Goal: Transaction & Acquisition: Purchase product/service

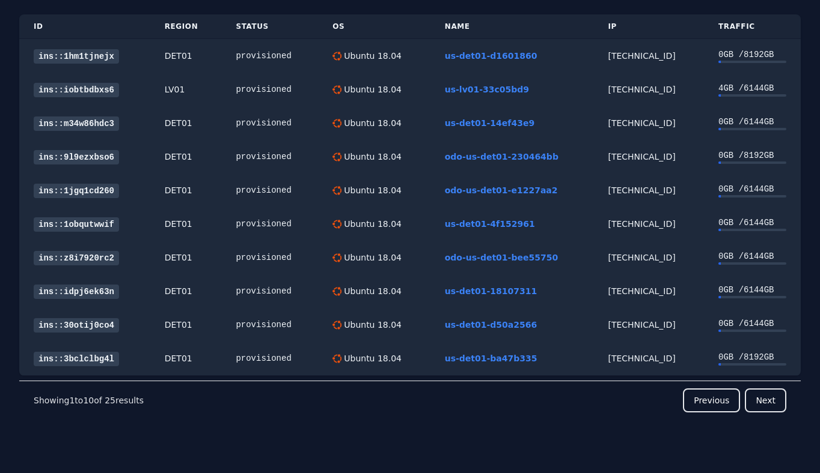
scroll to position [77, 0]
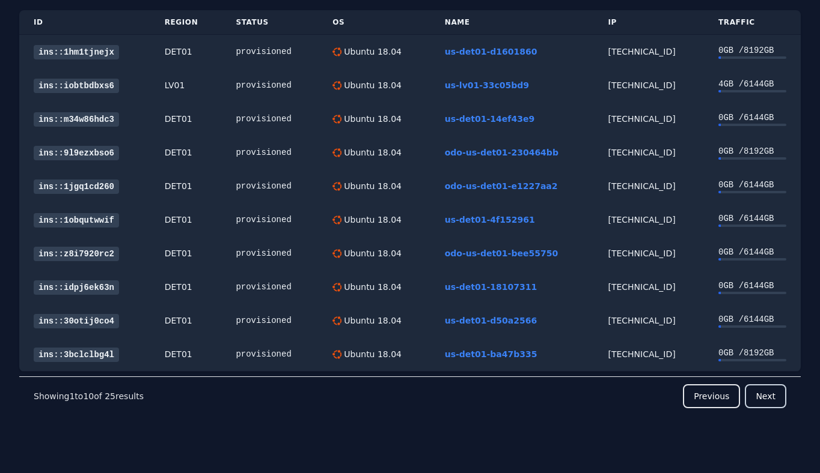
click at [774, 405] on button "Next" at bounding box center [764, 397] width 41 height 24
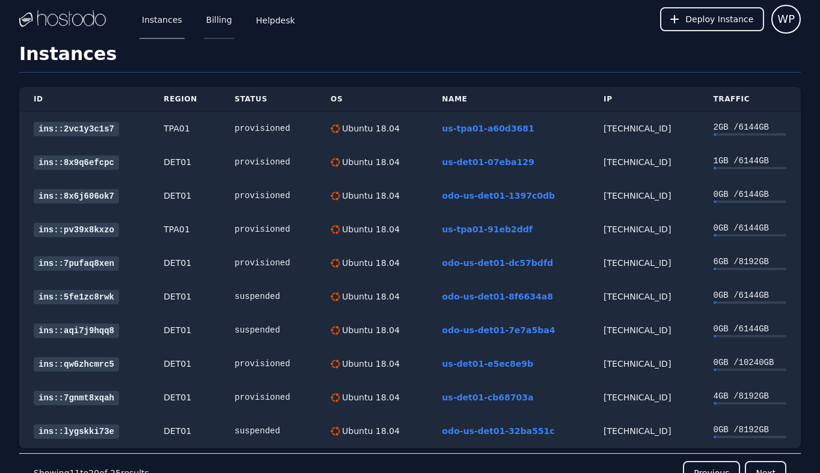
click at [204, 20] on link "Billing" at bounding box center [219, 19] width 31 height 40
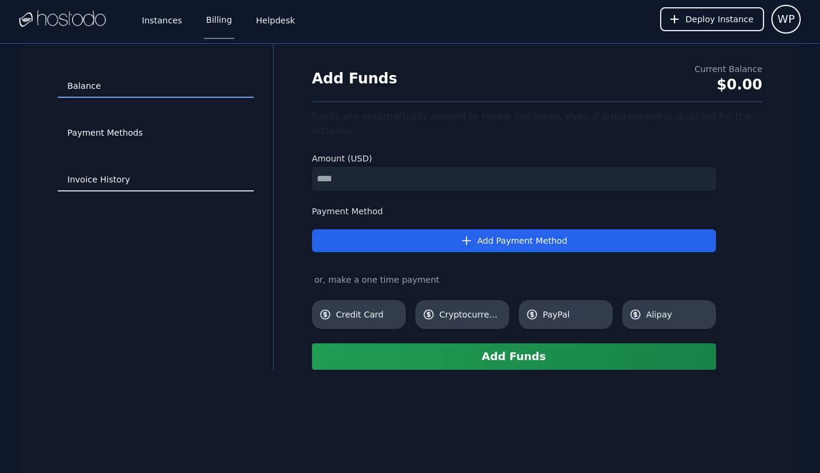
click at [122, 174] on link "Invoice History" at bounding box center [156, 180] width 196 height 23
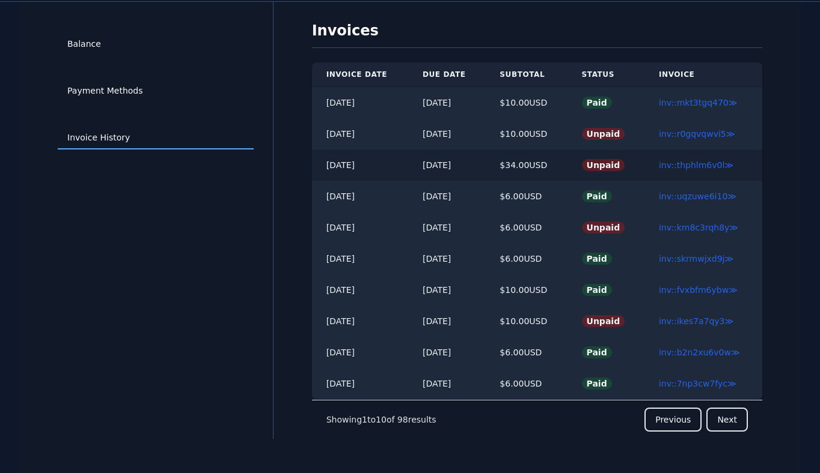
scroll to position [44, 0]
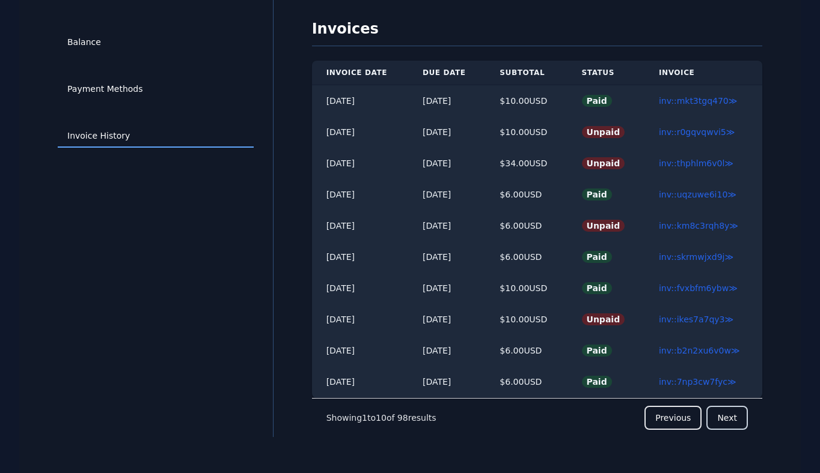
click at [728, 421] on button "Next" at bounding box center [726, 418] width 41 height 24
click at [689, 197] on link "inv::4eieuatgd6 ≫" at bounding box center [697, 195] width 75 height 10
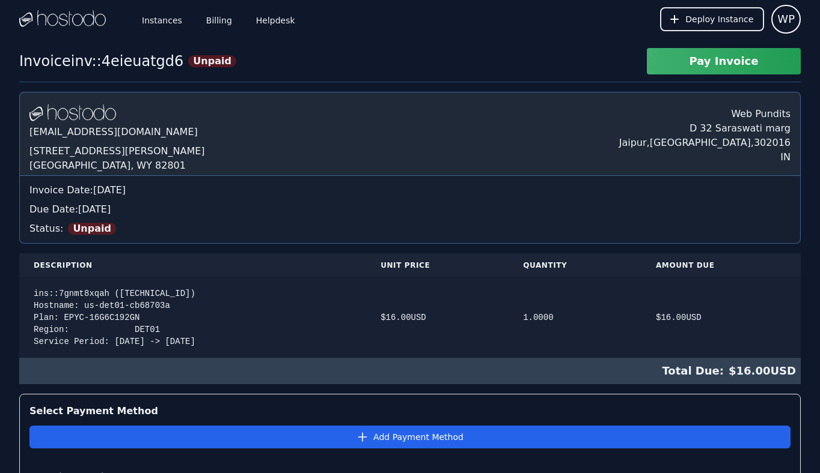
click at [156, 293] on div "ins::7gnmt8xqah (38.43.93.130) Hostname: us-det01-cb68703a Plan: EPYC-16G6C192G…" at bounding box center [193, 318] width 318 height 60
copy div "38.43.93.130"
click at [717, 63] on button "Pay Invoice" at bounding box center [724, 61] width 154 height 26
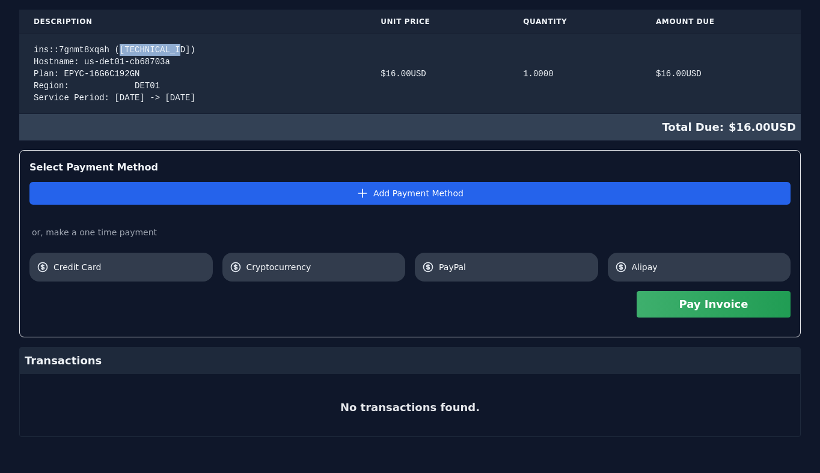
scroll to position [246, 0]
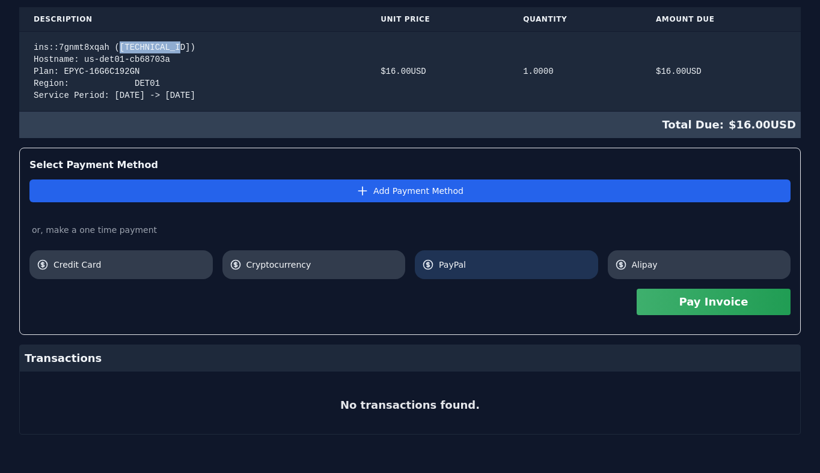
click at [477, 266] on span "PayPal" at bounding box center [515, 265] width 152 height 12
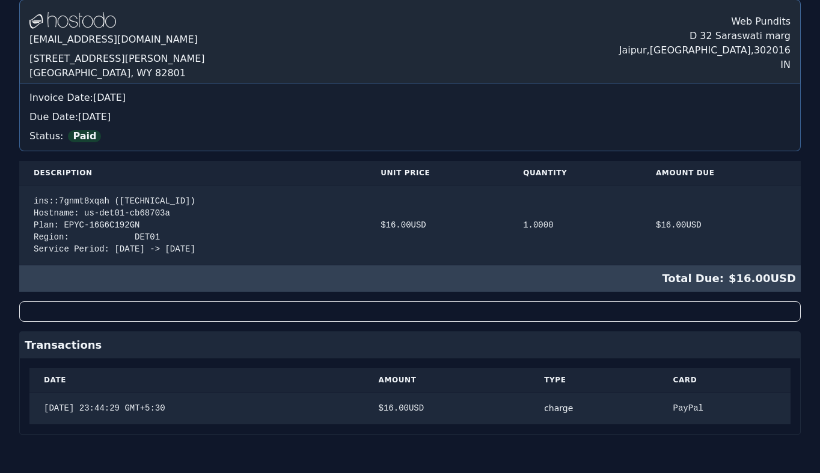
scroll to position [0, 0]
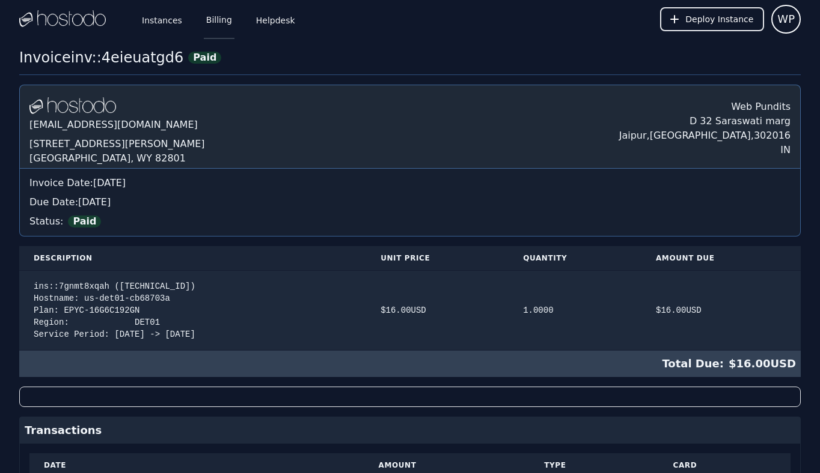
click at [221, 22] on link "Billing" at bounding box center [219, 19] width 31 height 40
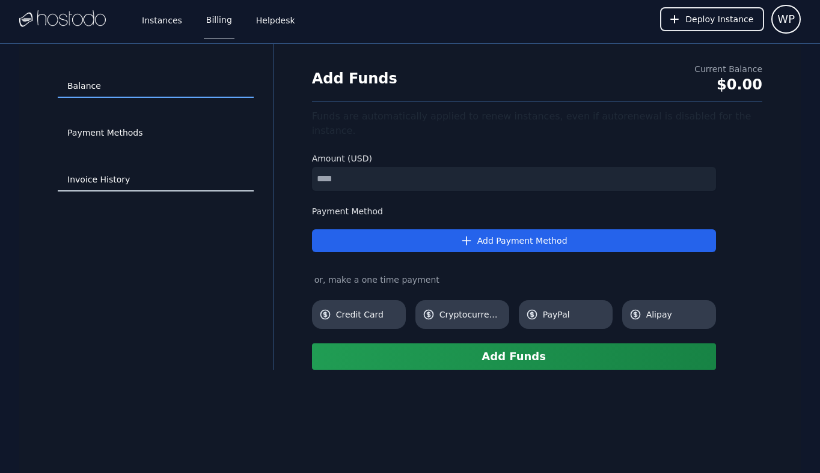
click at [139, 175] on link "Invoice History" at bounding box center [156, 180] width 196 height 23
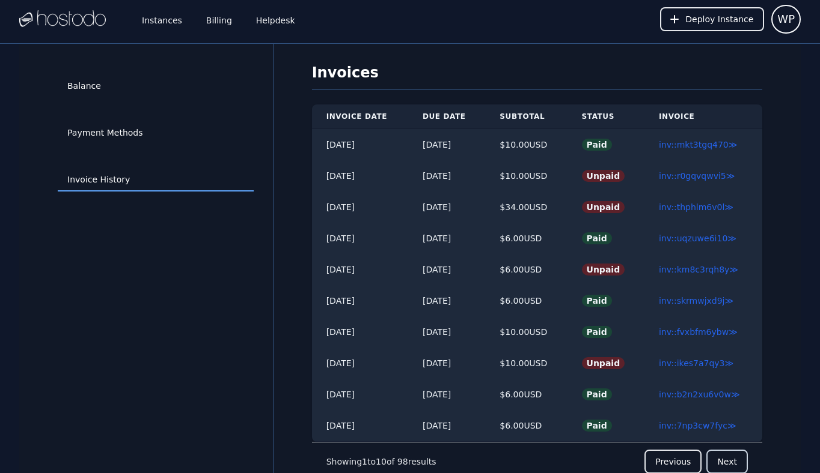
click at [734, 462] on button "Next" at bounding box center [726, 462] width 41 height 24
click at [680, 208] on link "inv::lgk672p3hy ≫" at bounding box center [698, 207] width 76 height 10
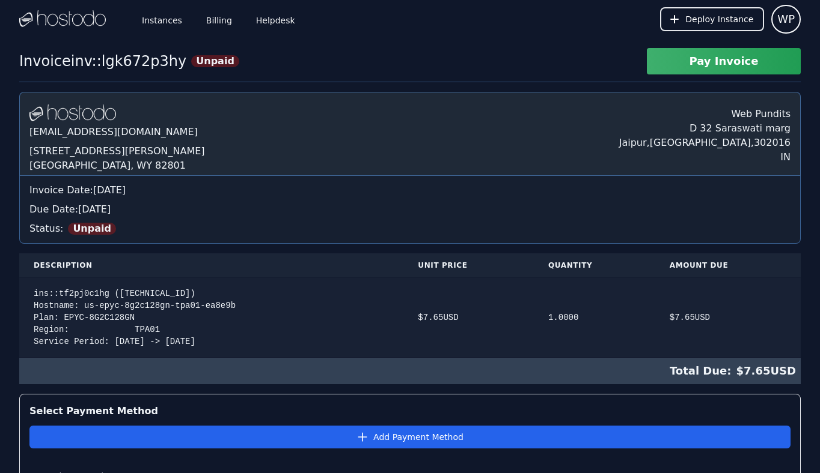
click at [163, 295] on div "ins::tf2pj0c1hg (66.187.6.114) Hostname: us-epyc-8g2c128gn-tpa01-ea8e9b Plan: E…" at bounding box center [211, 318] width 355 height 60
copy div "66.187.6.114"
click at [699, 63] on button "Pay Invoice" at bounding box center [724, 61] width 154 height 26
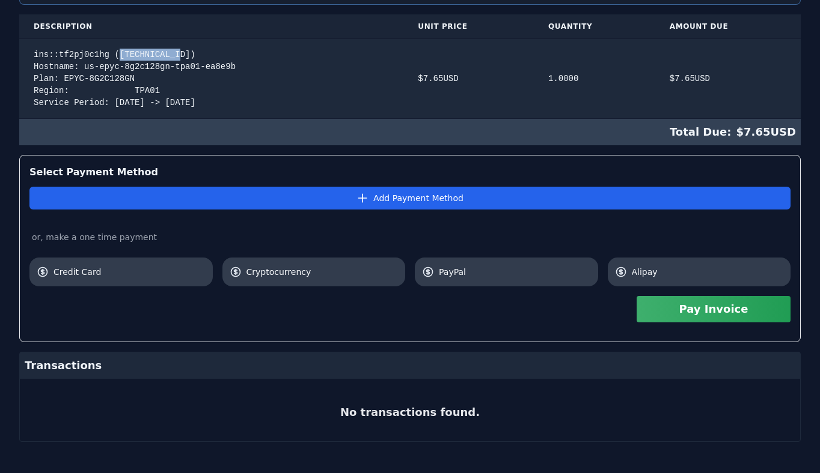
scroll to position [246, 0]
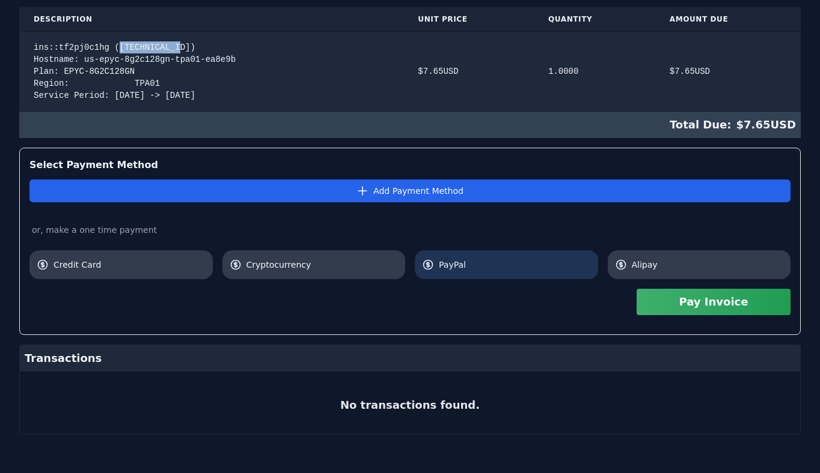
click at [486, 257] on link "PayPal" at bounding box center [506, 265] width 183 height 29
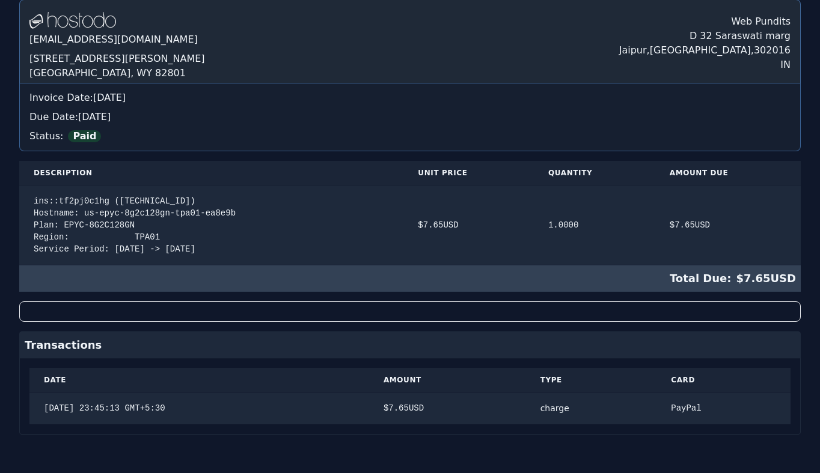
scroll to position [0, 0]
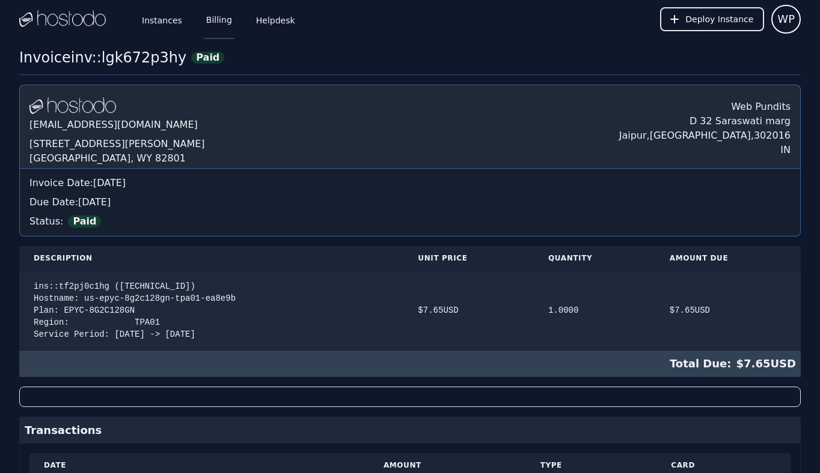
click at [205, 18] on link "Billing" at bounding box center [219, 19] width 31 height 40
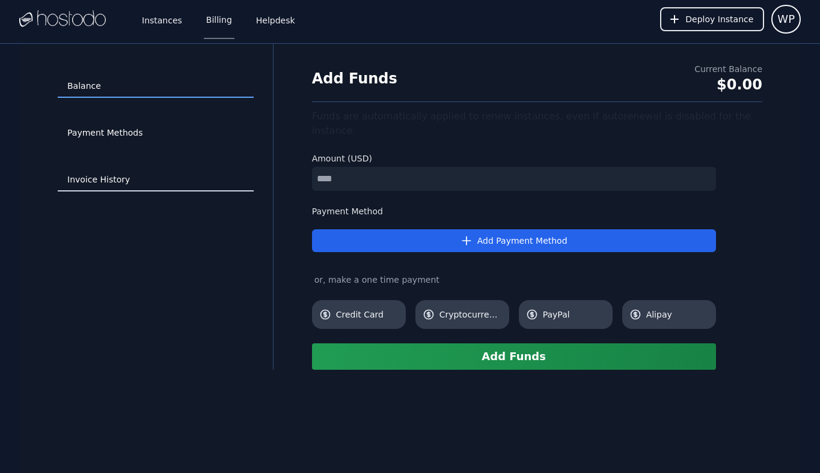
click at [129, 178] on link "Invoice History" at bounding box center [156, 180] width 196 height 23
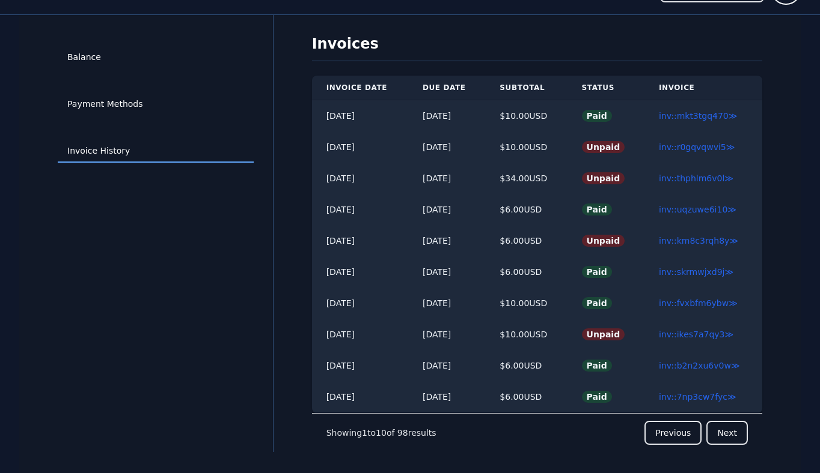
scroll to position [44, 0]
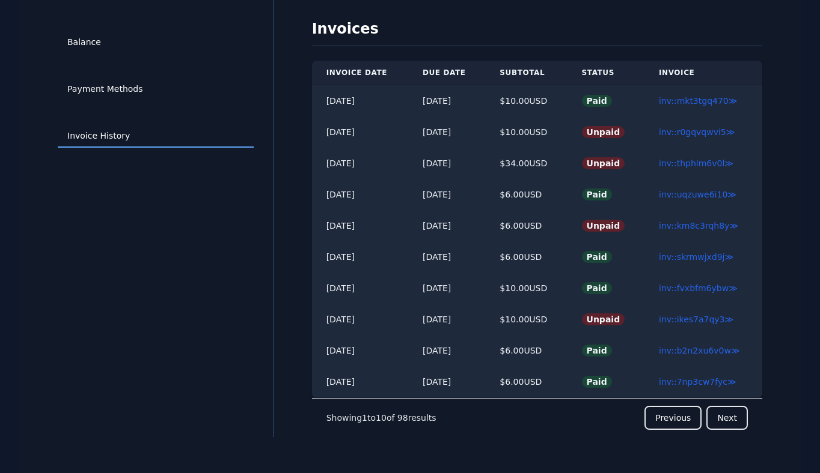
click at [741, 431] on nav "Showing 1 to 10 of 98 results Previous Next" at bounding box center [537, 417] width 450 height 39
click at [726, 414] on button "Next" at bounding box center [726, 418] width 41 height 24
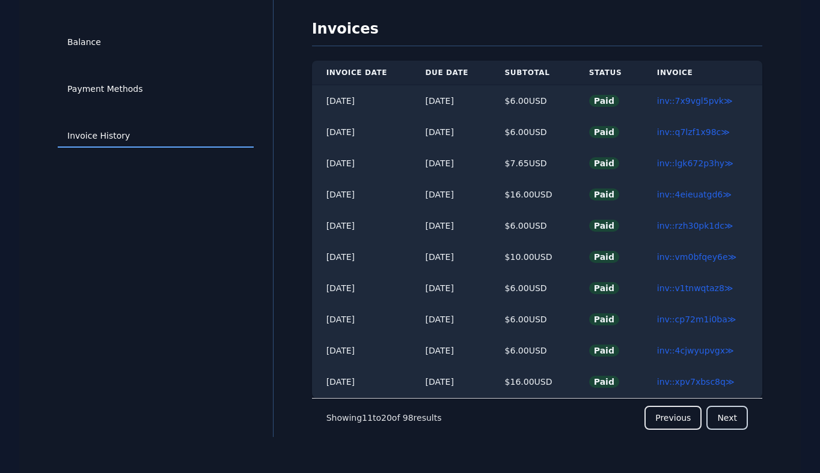
click at [732, 421] on button "Next" at bounding box center [726, 418] width 41 height 24
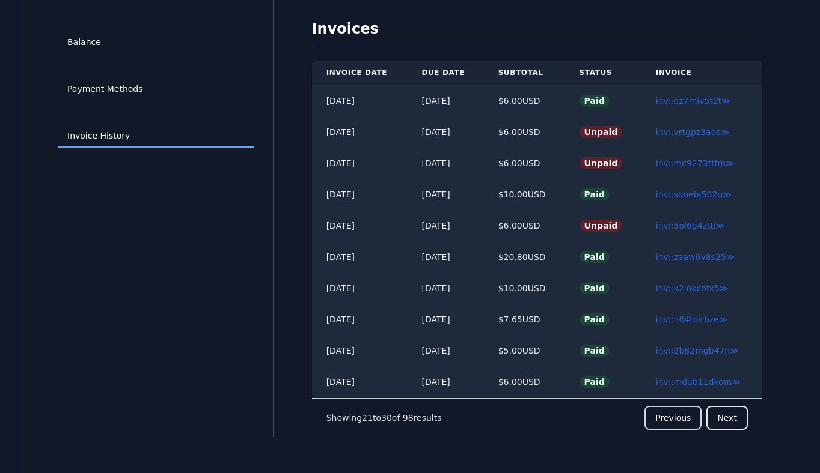
click at [684, 428] on button "Previous" at bounding box center [672, 418] width 57 height 24
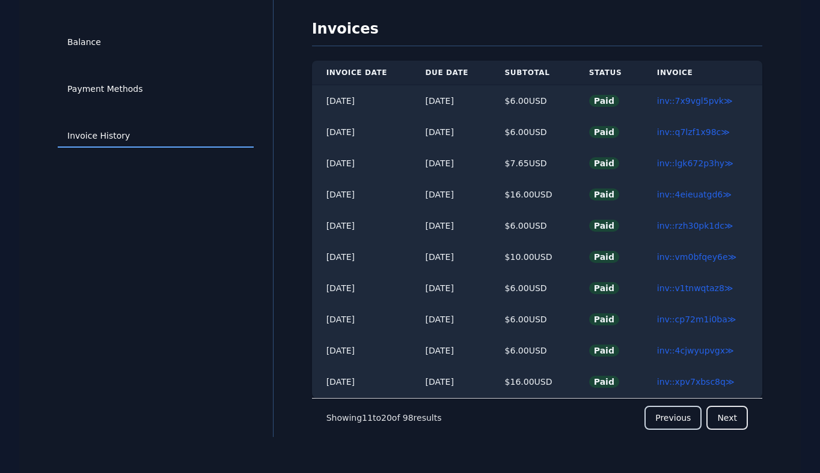
click at [672, 419] on button "Previous" at bounding box center [672, 418] width 57 height 24
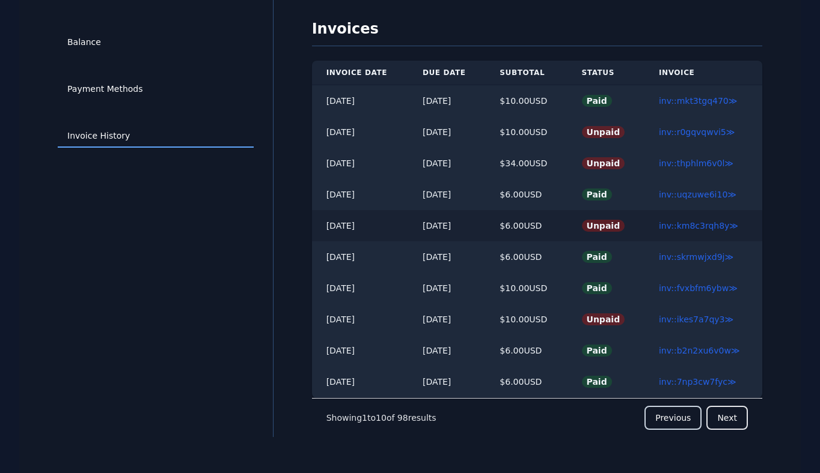
scroll to position [0, 0]
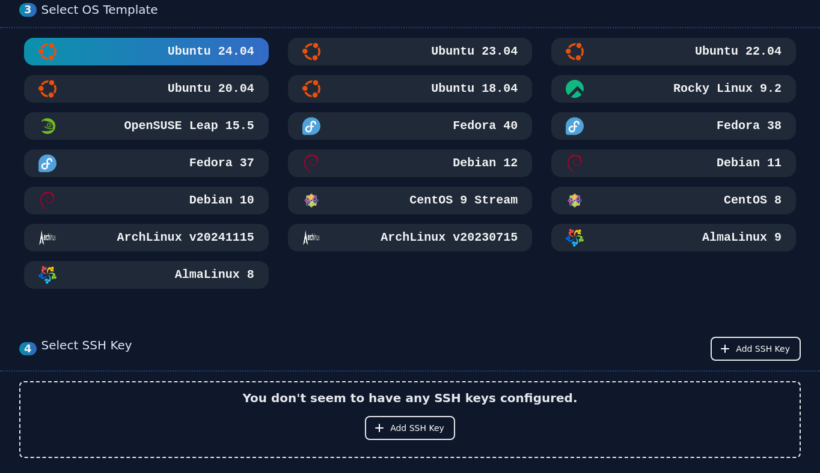
click at [452, 85] on h3 "Ubuntu 18.04" at bounding box center [472, 89] width 89 height 17
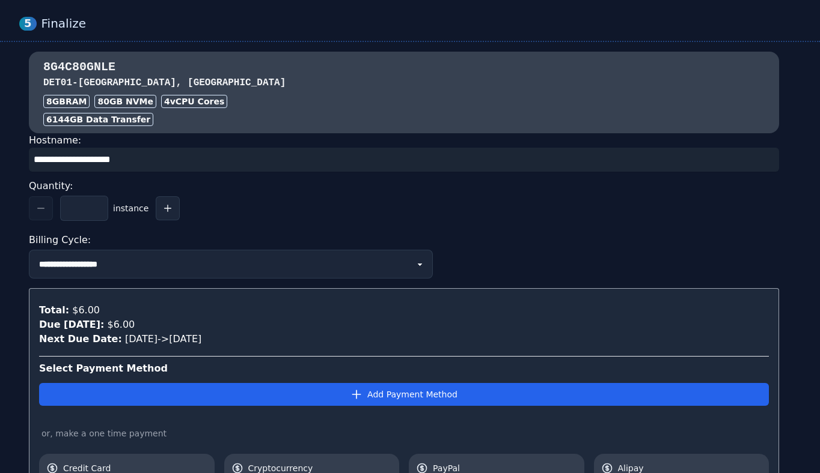
scroll to position [1161, 0]
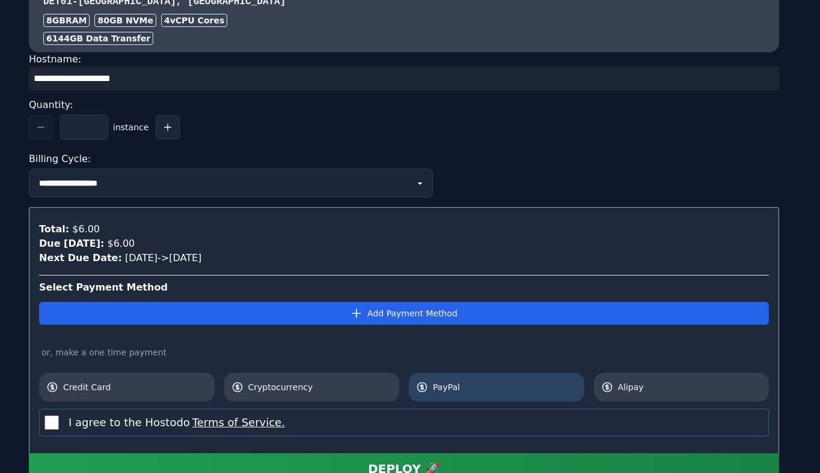
click at [440, 388] on span "PayPal" at bounding box center [505, 388] width 144 height 12
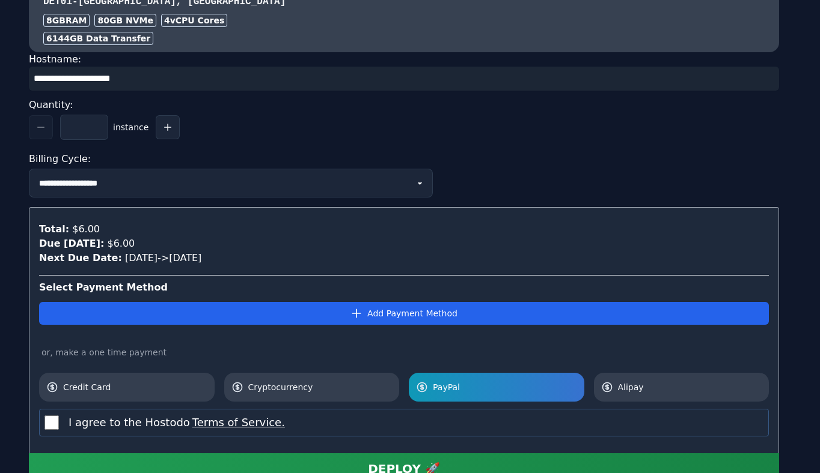
scroll to position [1255, 0]
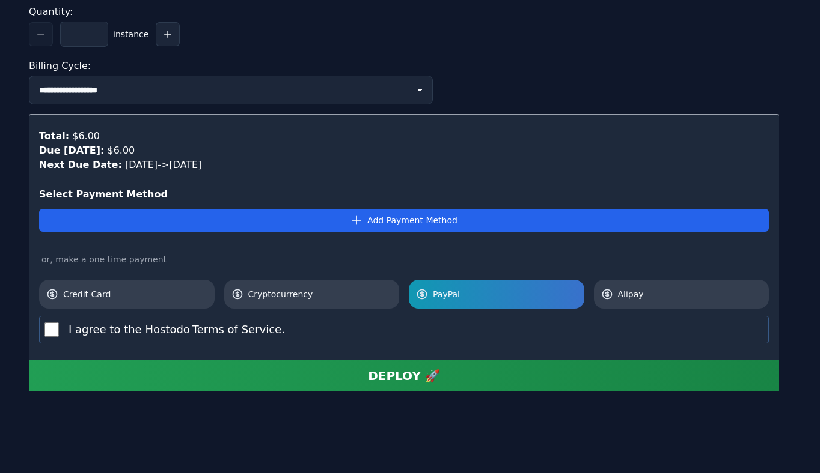
click at [240, 376] on button "DEPLOY 🚀" at bounding box center [404, 376] width 750 height 31
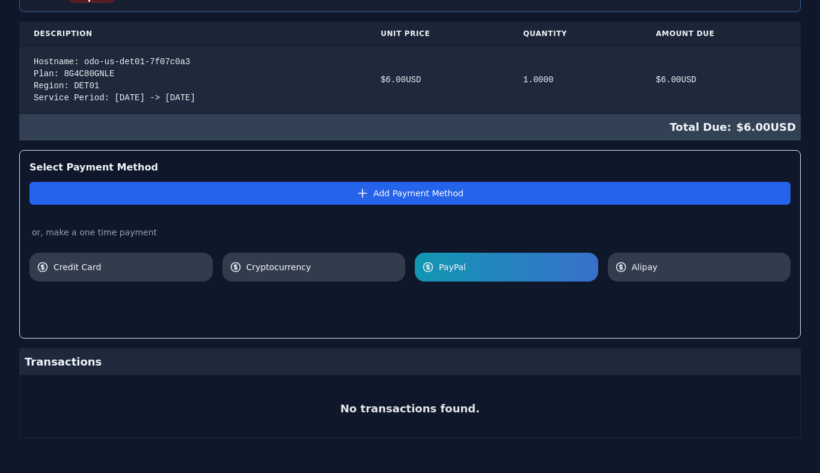
scroll to position [267, 0]
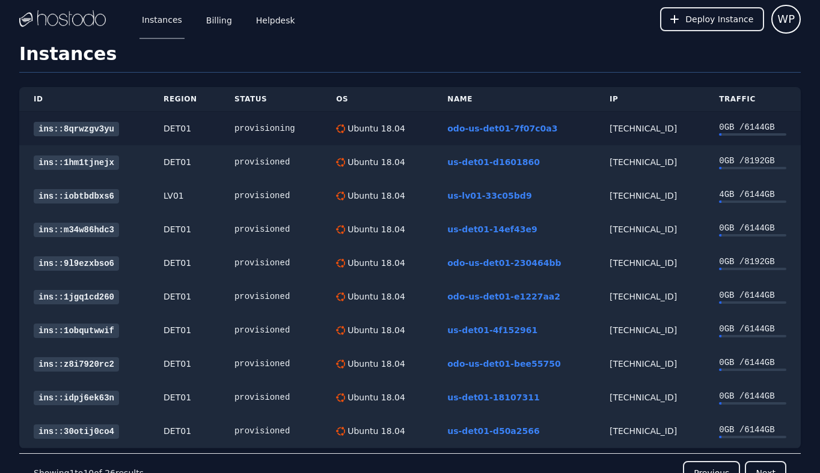
click at [93, 133] on link "ins::8qrwzgv3yu" at bounding box center [76, 129] width 85 height 14
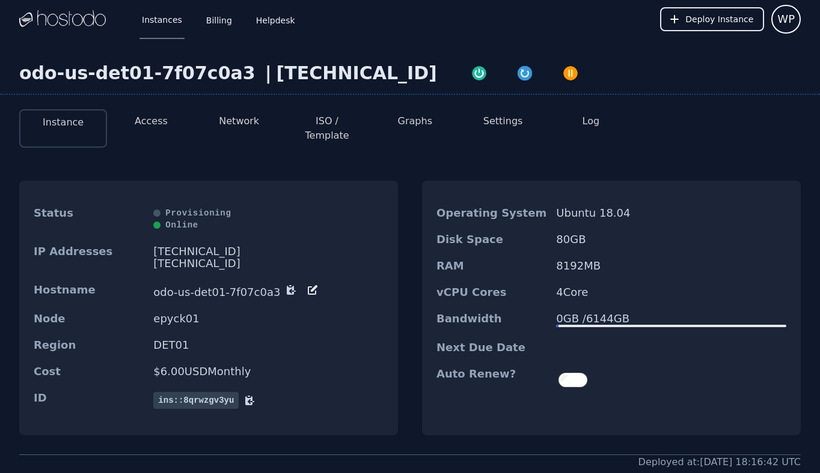
click at [162, 133] on li "Access" at bounding box center [151, 128] width 88 height 38
click at [160, 127] on button "Access" at bounding box center [151, 121] width 33 height 14
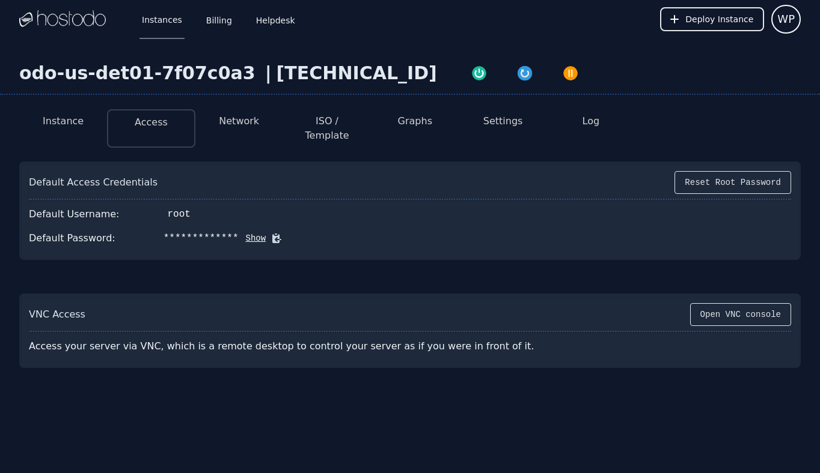
click at [65, 125] on button "Instance" at bounding box center [63, 121] width 41 height 14
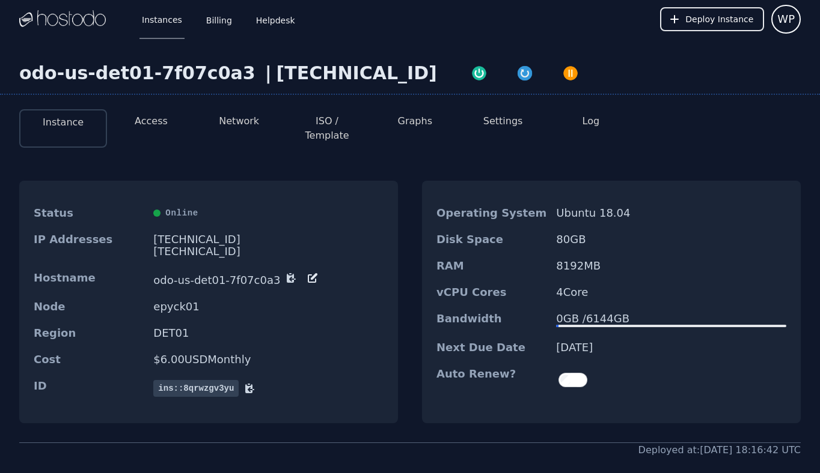
click at [151, 130] on li "Access" at bounding box center [151, 128] width 88 height 38
click at [157, 124] on button "Access" at bounding box center [151, 121] width 33 height 14
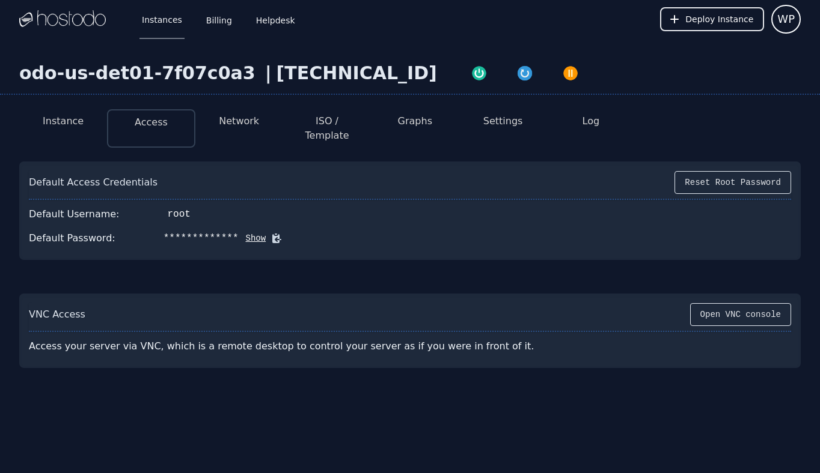
click at [272, 234] on icon at bounding box center [276, 238] width 9 height 9
click at [60, 119] on button "Instance" at bounding box center [63, 121] width 41 height 14
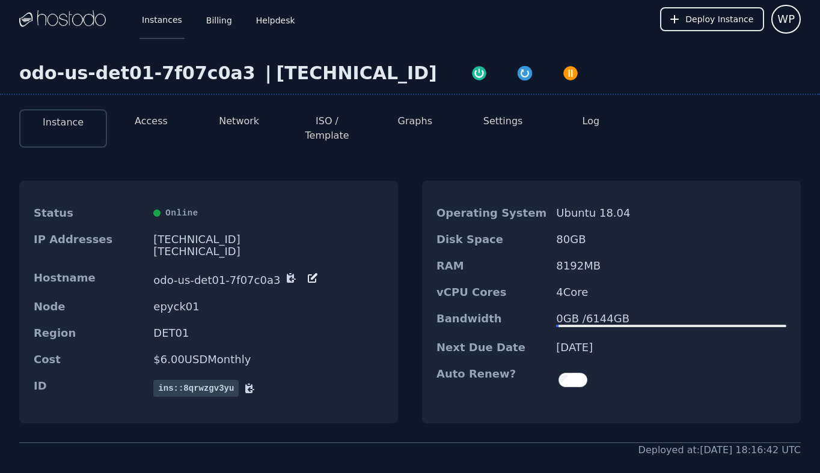
click at [171, 29] on link "Instances" at bounding box center [161, 19] width 45 height 40
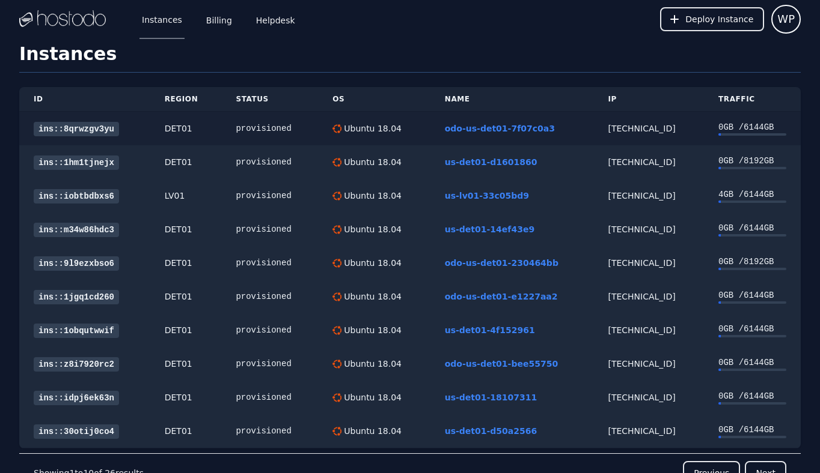
click at [94, 129] on link "ins::8qrwzgv3yu" at bounding box center [76, 129] width 85 height 14
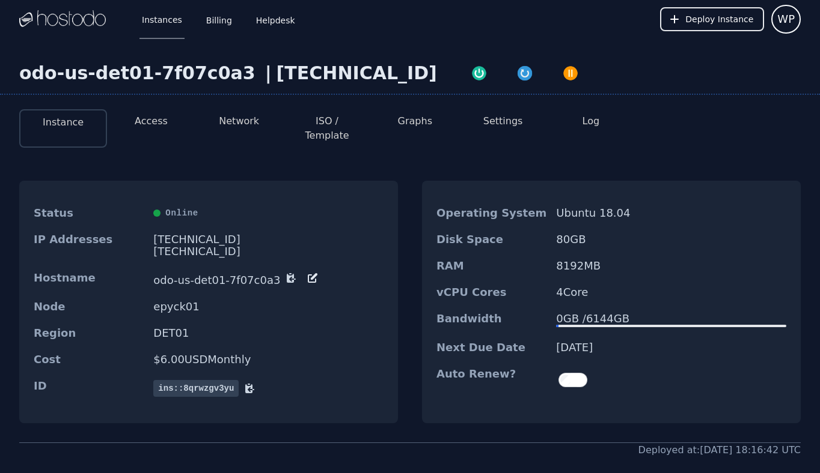
click at [292, 55] on div "odo-us-det01-7f07c0a3 | 66.187.7.132 Instance Access Network ISO / Template Gra…" at bounding box center [410, 308] width 820 height 540
click at [297, 77] on div "[TECHNICAL_ID]" at bounding box center [356, 73] width 160 height 22
click at [85, 16] on img at bounding box center [62, 19] width 87 height 18
click at [175, 16] on link "Instances" at bounding box center [161, 19] width 45 height 40
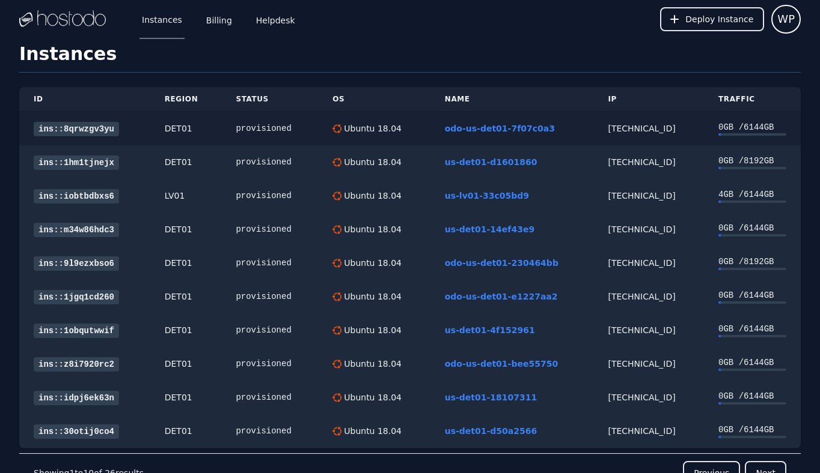
click at [639, 127] on div "[TECHNICAL_ID]" at bounding box center [648, 129] width 82 height 12
copy div "[TECHNICAL_ID]"
click at [96, 129] on link "ins::8qrwzgv3yu" at bounding box center [76, 129] width 85 height 14
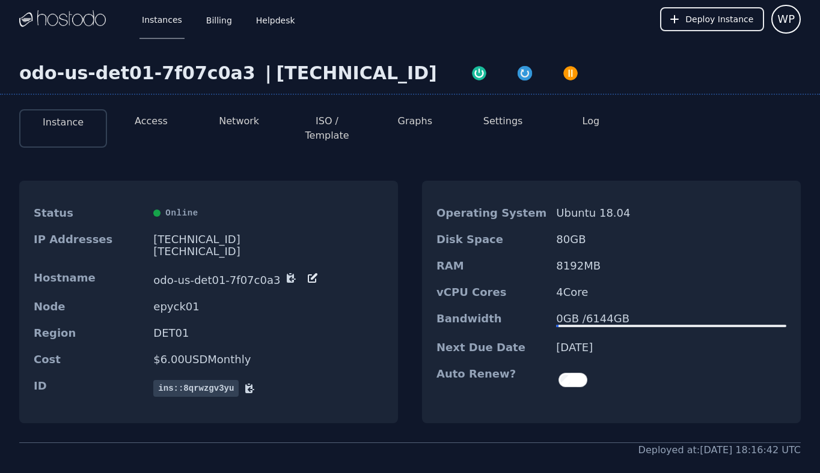
click at [154, 118] on button "Access" at bounding box center [151, 121] width 33 height 14
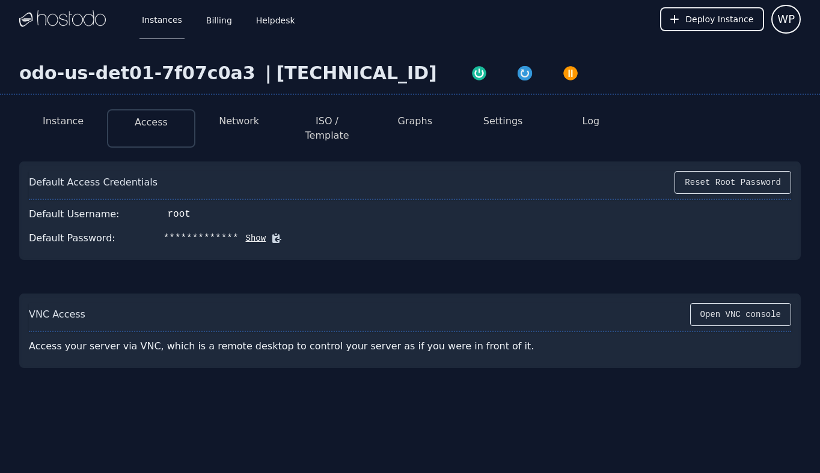
click at [272, 234] on icon at bounding box center [276, 238] width 9 height 9
click at [323, 77] on div "[TECHNICAL_ID]" at bounding box center [356, 73] width 160 height 22
copy div "[TECHNICAL_ID]"
